Goal: Task Accomplishment & Management: Manage account settings

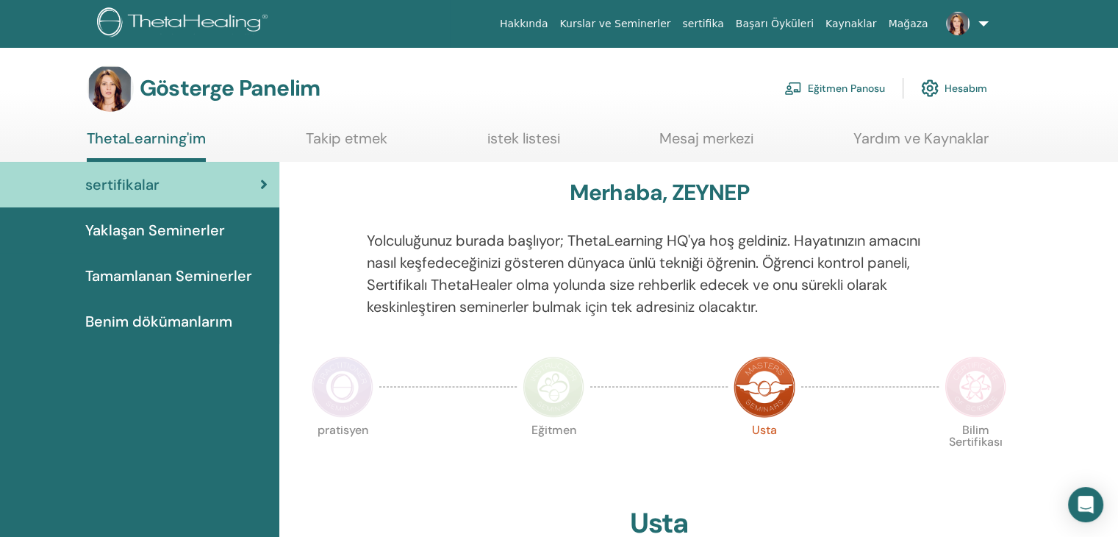
click at [1036, 133] on section "Gösterge Panelim Eğitmen Panosu Hesabım ThetaLearning'im Takip etmek [GEOGRAPHI…" at bounding box center [559, 113] width 1118 height 97
click at [826, 87] on font "Eğitmen Panosu" at bounding box center [846, 88] width 77 height 13
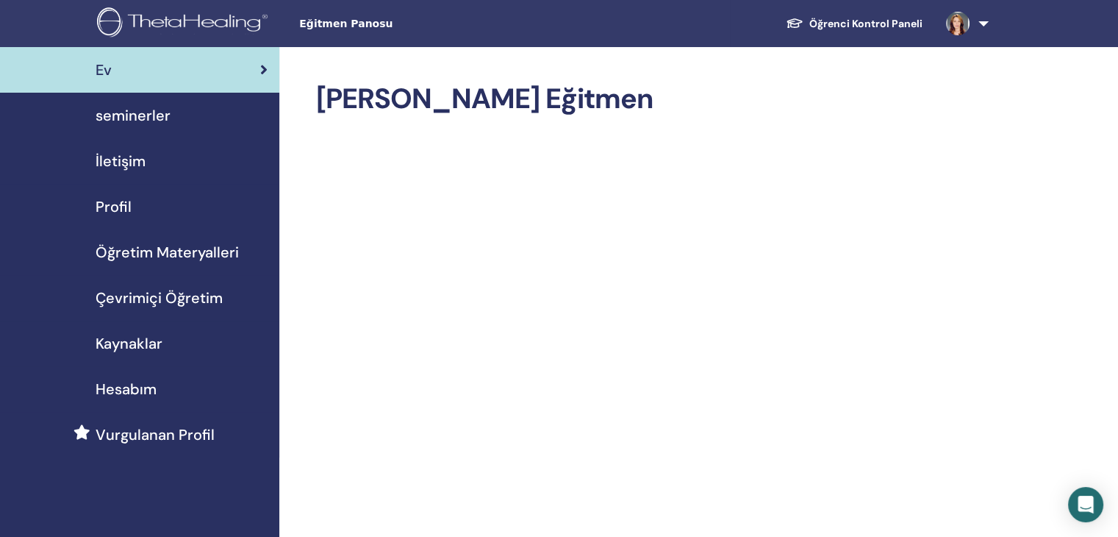
click at [121, 114] on span "seminerler" at bounding box center [133, 115] width 75 height 22
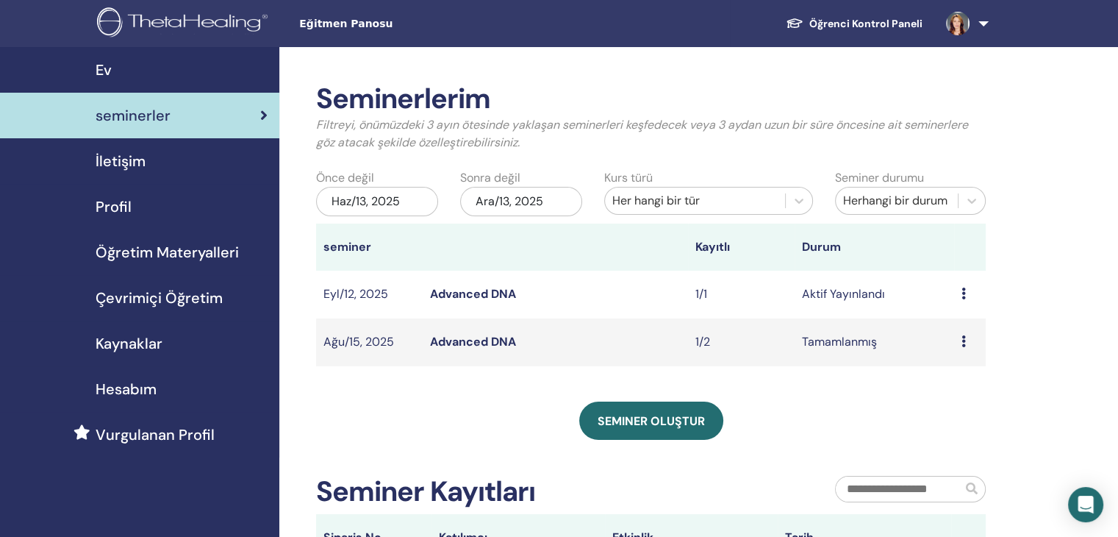
click at [462, 298] on link "Advanced DNA" at bounding box center [473, 293] width 86 height 15
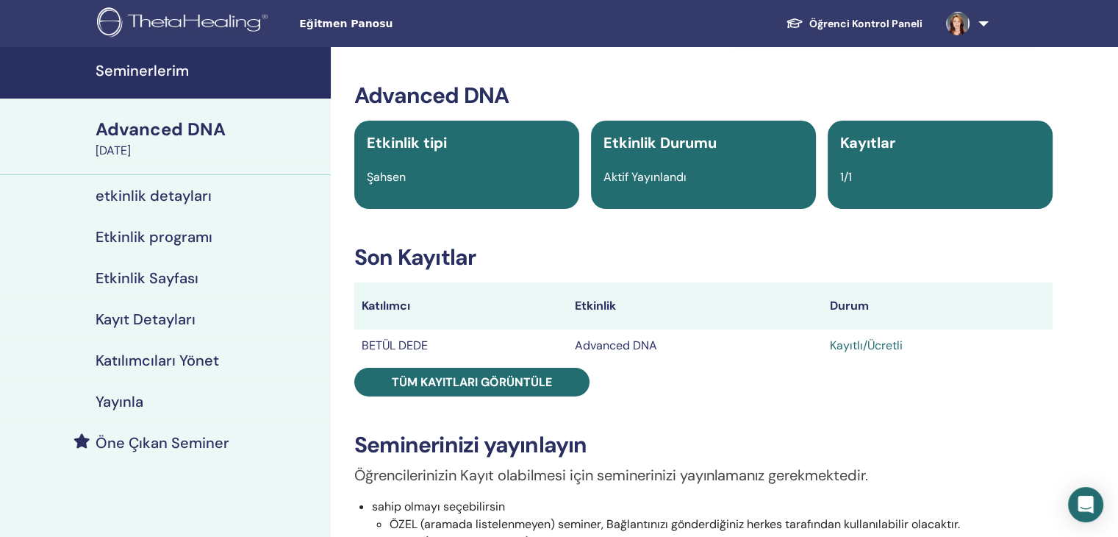
click at [199, 198] on h4 "etkinlik detayları" at bounding box center [154, 196] width 116 height 18
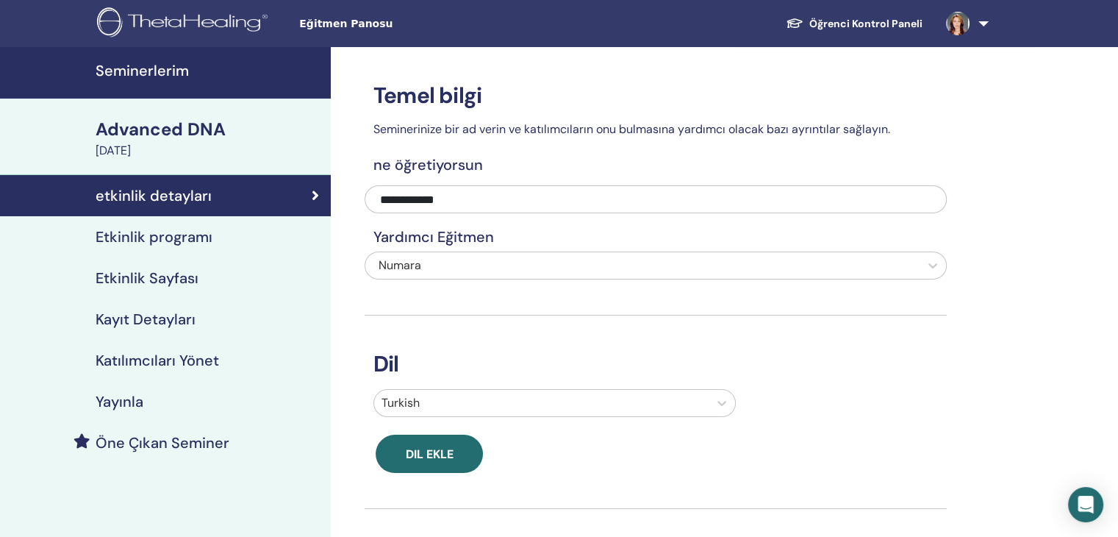
click at [182, 238] on h4 "Etkinlik programı" at bounding box center [154, 237] width 117 height 18
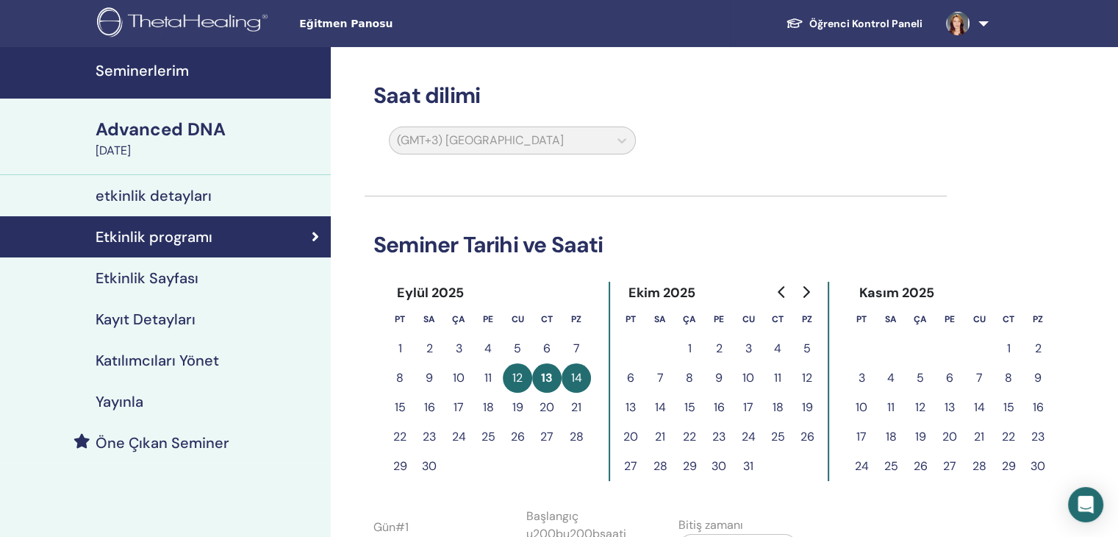
click at [148, 359] on h4 "Katılımcıları Yönet" at bounding box center [157, 360] width 123 height 18
